Goal: Task Accomplishment & Management: Manage account settings

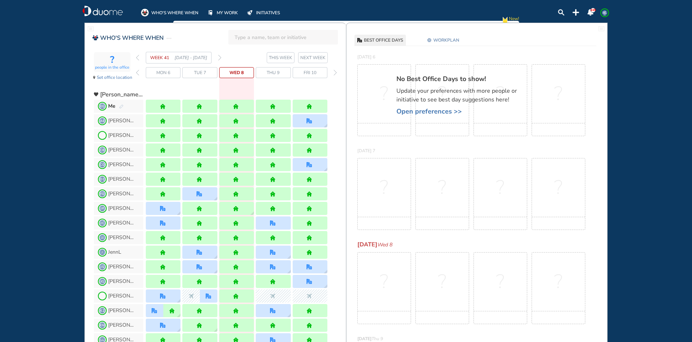
click at [217, 58] on div "WEEK 41 [DATE] - [DATE]" at bounding box center [178, 58] width 85 height 12
click at [220, 60] on img "forward week" at bounding box center [219, 58] width 3 height 6
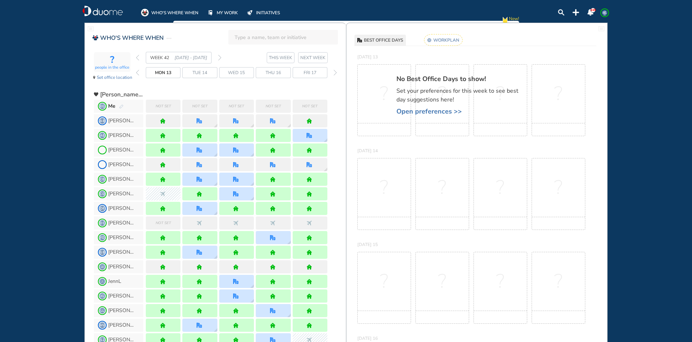
click at [450, 42] on rect at bounding box center [443, 39] width 38 height 11
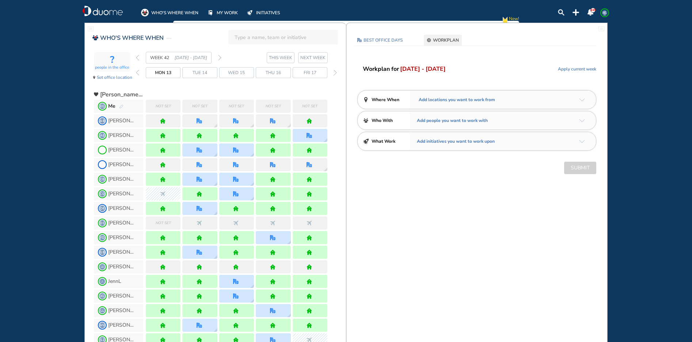
click at [496, 104] on div "Add locations you want to work from" at bounding box center [503, 100] width 186 height 18
click at [579, 100] on img "arrow-down-a5b4c4" at bounding box center [582, 99] width 6 height 3
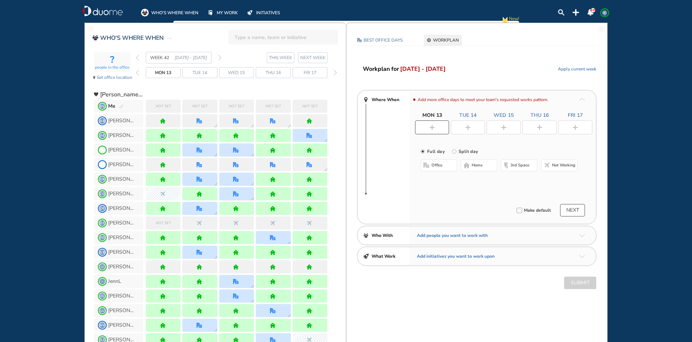
click at [434, 126] on img "plus-rounded-bdbdbd" at bounding box center [431, 127] width 5 height 5
click at [553, 163] on span "Not working" at bounding box center [563, 166] width 23 height 6
click at [476, 123] on div at bounding box center [468, 128] width 34 height 14
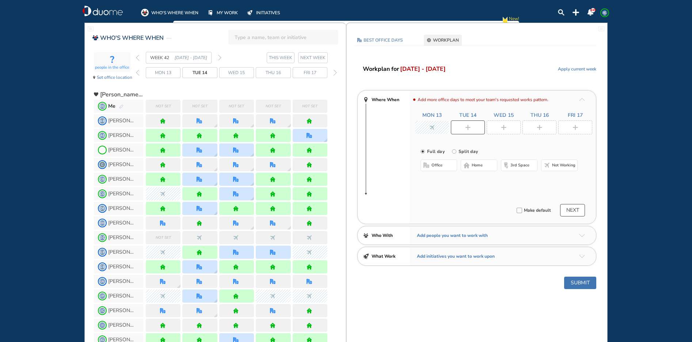
click at [470, 161] on button "home" at bounding box center [479, 166] width 37 height 12
click at [499, 129] on div at bounding box center [504, 128] width 34 height 14
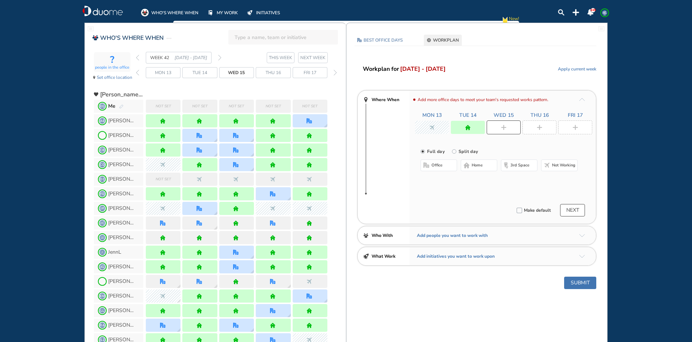
click at [437, 165] on span "office" at bounding box center [436, 166] width 11 height 6
click at [432, 178] on button "Select location" at bounding box center [439, 179] width 29 height 7
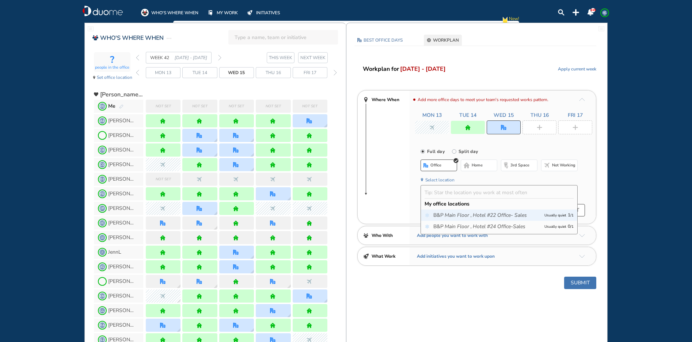
click at [469, 216] on icon "Main Floor ," at bounding box center [458, 215] width 27 height 7
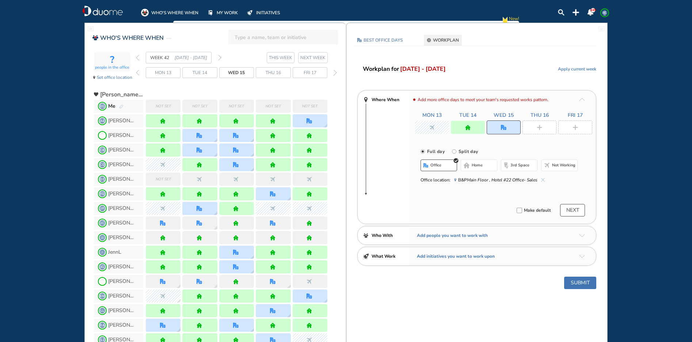
click at [540, 129] on img "plus-rounded-bdbdbd" at bounding box center [539, 127] width 5 height 5
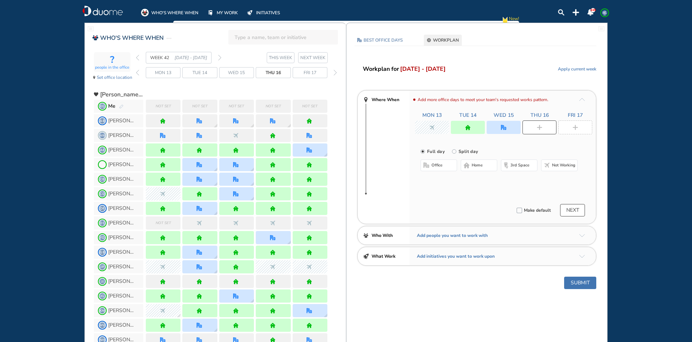
drag, startPoint x: 465, startPoint y: 167, endPoint x: 500, endPoint y: 159, distance: 35.7
click at [466, 167] on img "home-bdbdbd" at bounding box center [467, 166] width 6 height 6
click at [578, 128] on div at bounding box center [575, 128] width 34 height 14
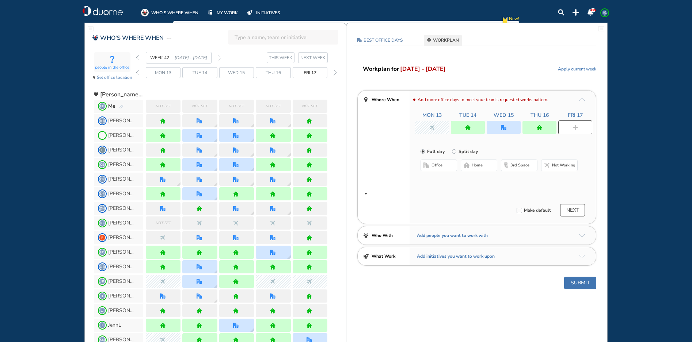
click at [437, 168] on span "office" at bounding box center [436, 166] width 11 height 6
click at [436, 182] on button "Select location" at bounding box center [439, 179] width 29 height 7
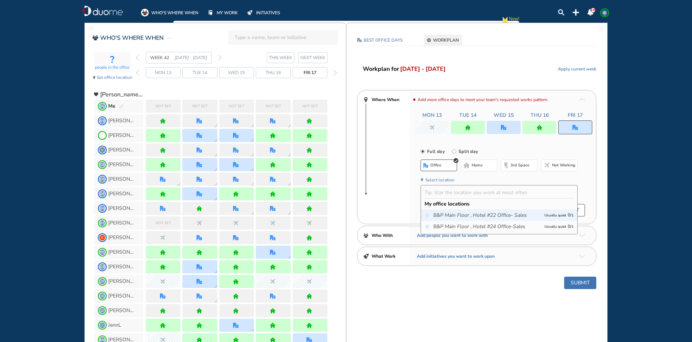
click at [445, 214] on icon "Main Floor ," at bounding box center [458, 215] width 27 height 7
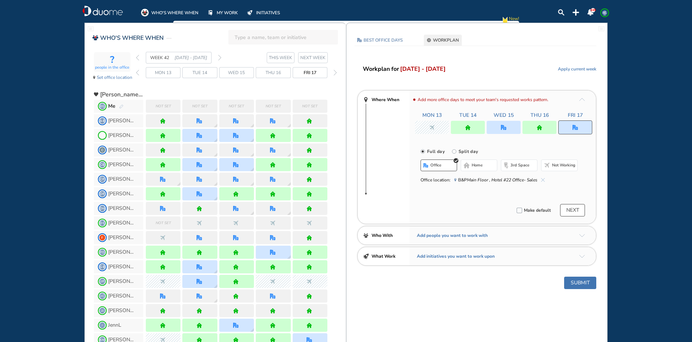
click at [576, 284] on button "Submit" at bounding box center [580, 283] width 32 height 12
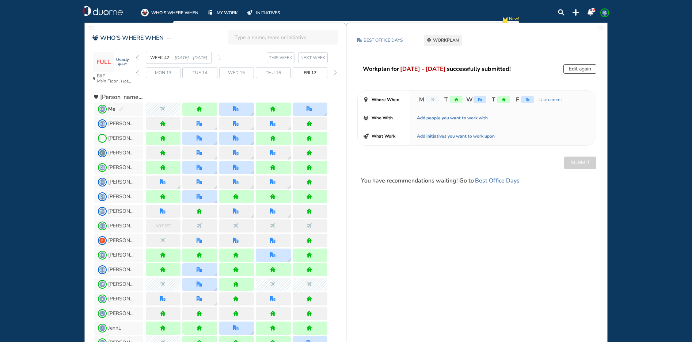
click at [137, 57] on img "back week" at bounding box center [137, 58] width 3 height 6
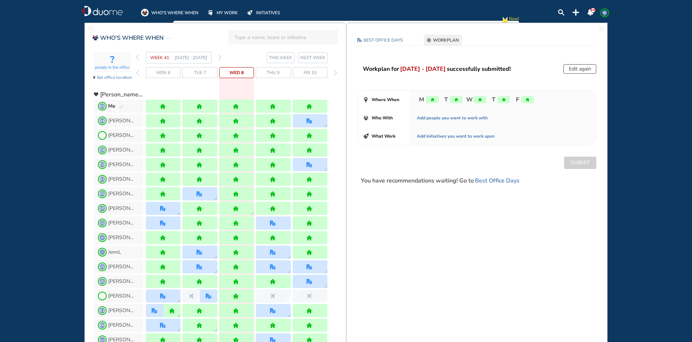
click at [220, 56] on img "forward week" at bounding box center [219, 58] width 3 height 6
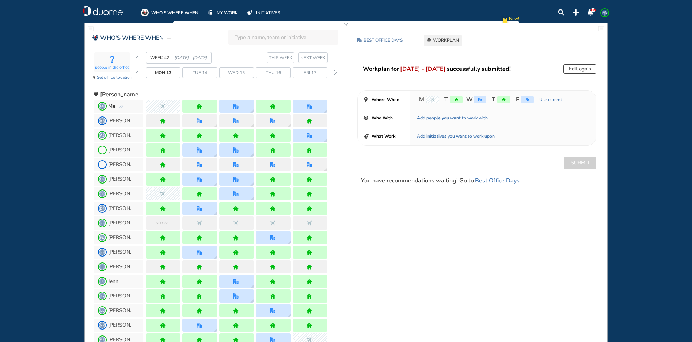
click at [574, 71] on button "Edit again" at bounding box center [579, 68] width 33 height 9
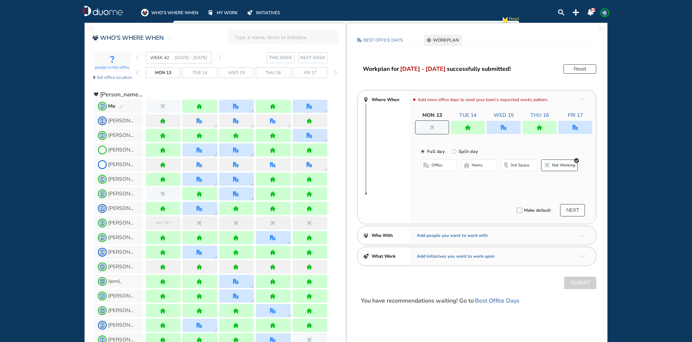
click at [504, 129] on img "office" at bounding box center [503, 127] width 5 height 5
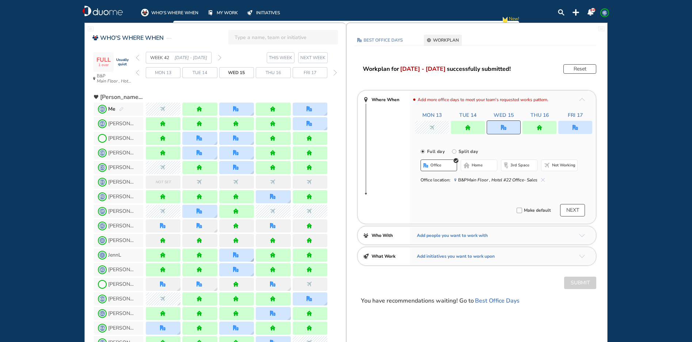
click at [239, 256] on img "office" at bounding box center [235, 254] width 5 height 5
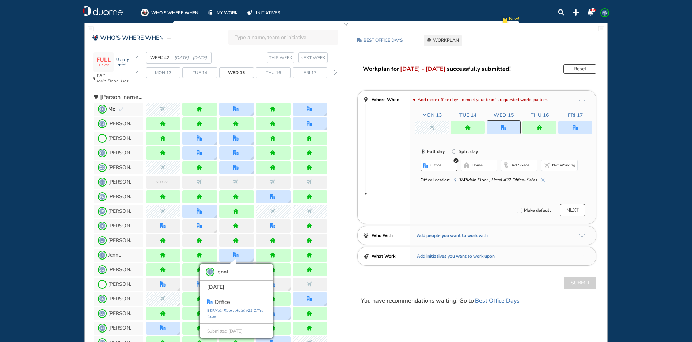
click at [543, 180] on img "cross-thin-blue" at bounding box center [543, 180] width 4 height 4
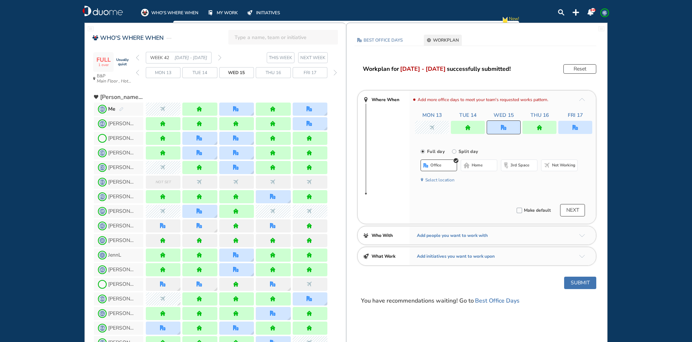
click at [481, 169] on button "home" at bounding box center [479, 166] width 37 height 12
click at [582, 285] on button "Submit" at bounding box center [580, 283] width 32 height 12
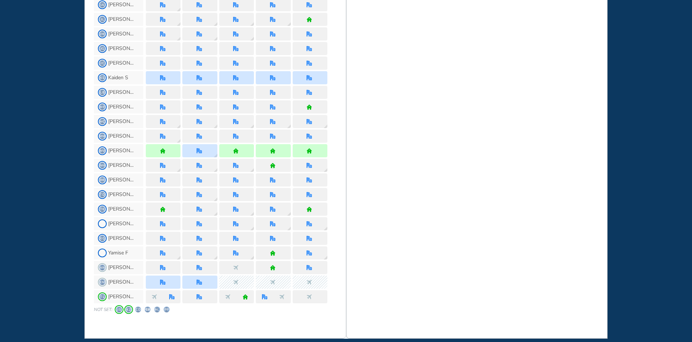
scroll to position [606, 0]
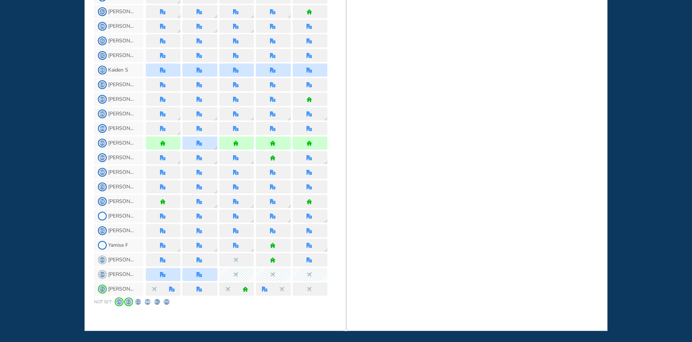
click at [128, 305] on span "KZ" at bounding box center [129, 302] width 6 height 6
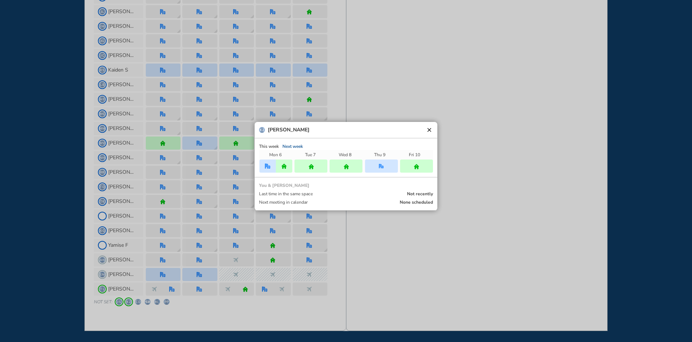
click at [429, 131] on button "clear" at bounding box center [429, 129] width 7 height 7
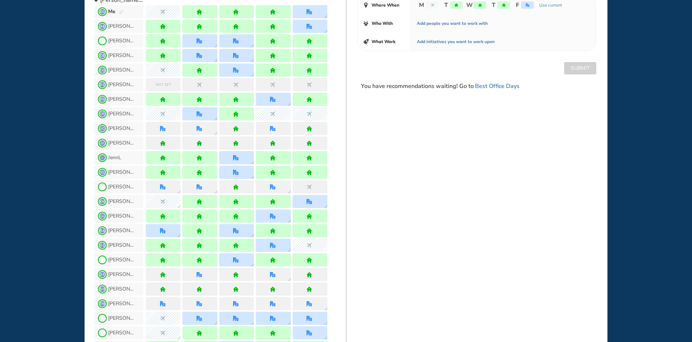
scroll to position [0, 0]
